Goal: Navigation & Orientation: Find specific page/section

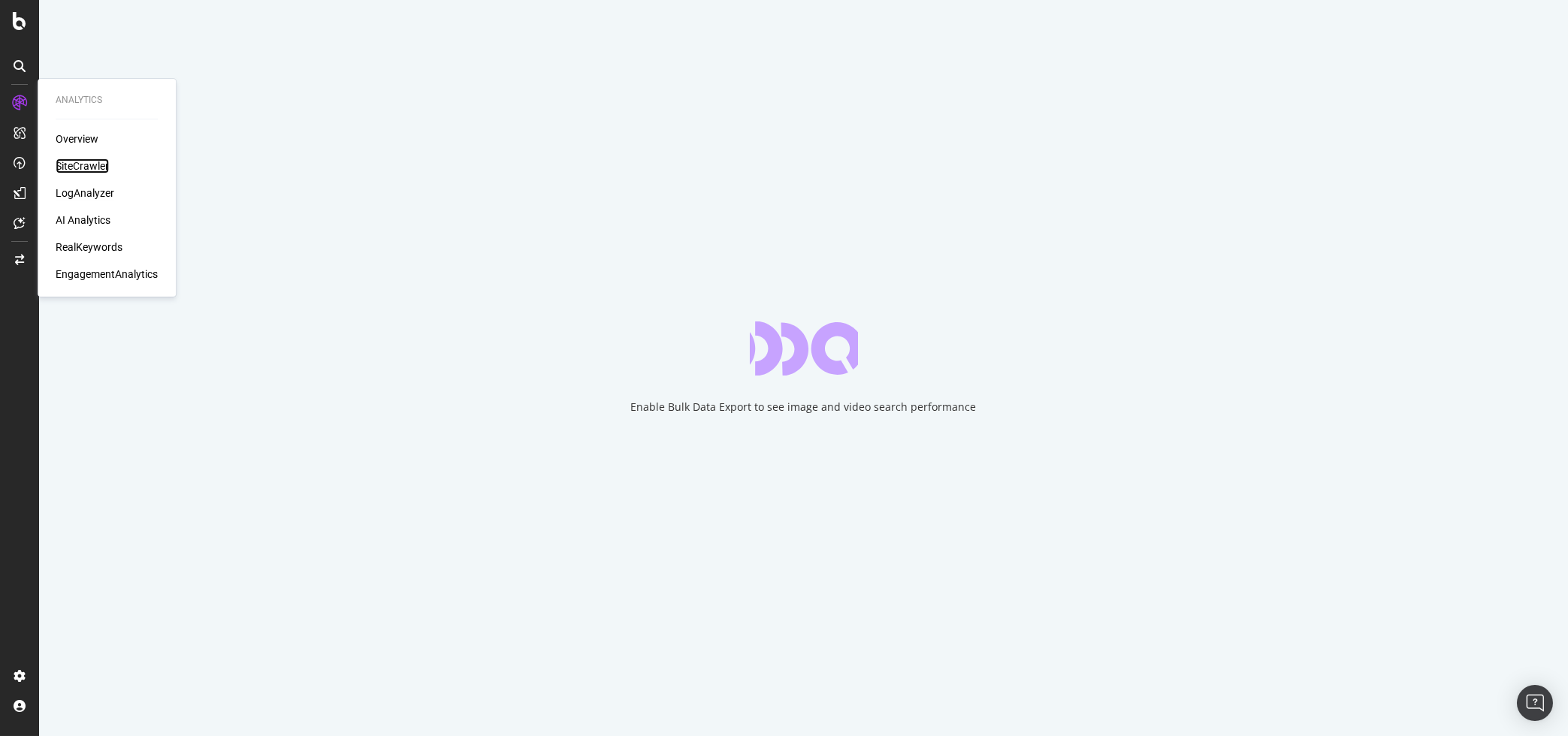
click at [92, 167] on div "SiteCrawler" at bounding box center [82, 166] width 54 height 15
click at [95, 190] on div "LogAnalyzer" at bounding box center [84, 193] width 59 height 15
